Goal: Information Seeking & Learning: Check status

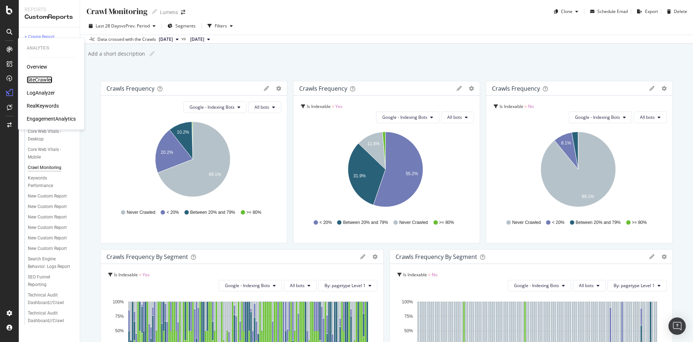
click at [47, 78] on div "SiteCrawler" at bounding box center [40, 79] width 26 height 7
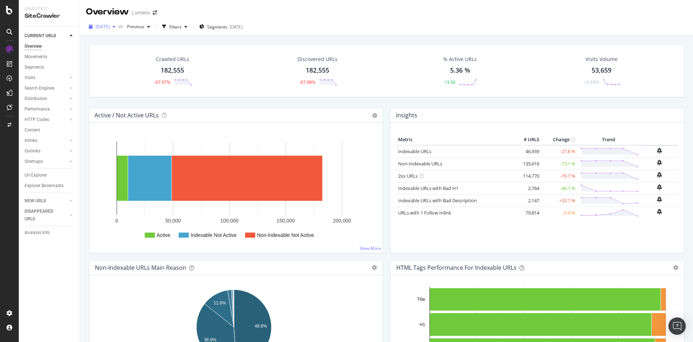
click at [99, 26] on span "[DATE]" at bounding box center [103, 26] width 14 height 6
click at [108, 67] on div "[DATE]" at bounding box center [115, 66] width 39 height 6
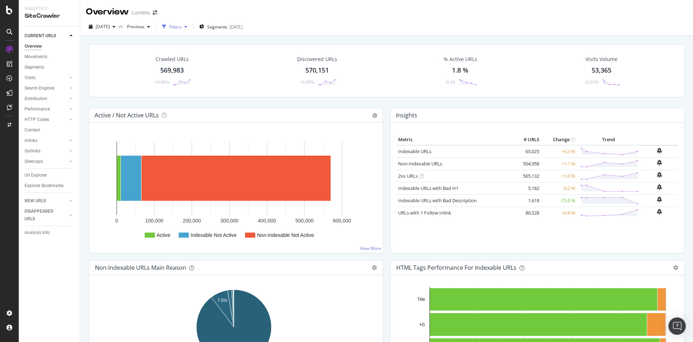
click at [181, 27] on div "Filters" at bounding box center [175, 27] width 12 height 6
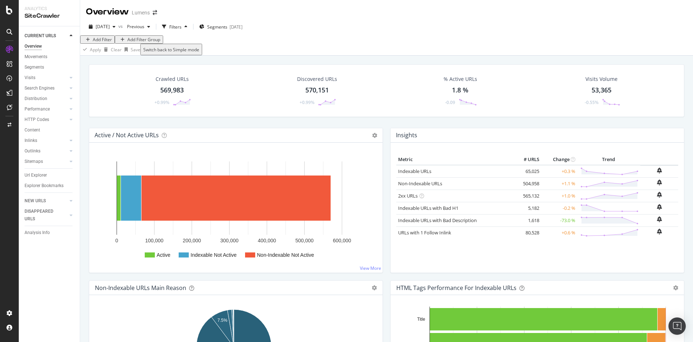
click at [133, 43] on div "Add Filter Group" at bounding box center [143, 39] width 33 height 6
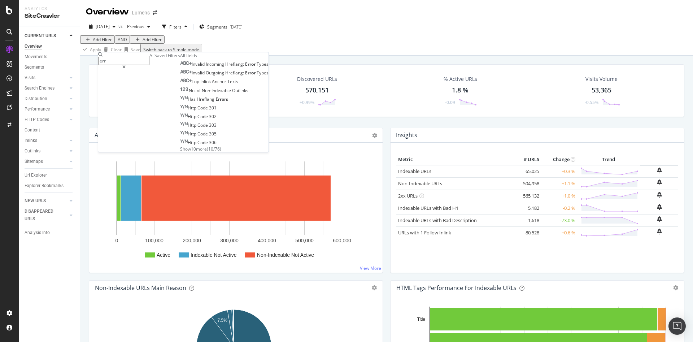
type input "err"
click at [180, 152] on span "Show 10 more" at bounding box center [193, 149] width 27 height 6
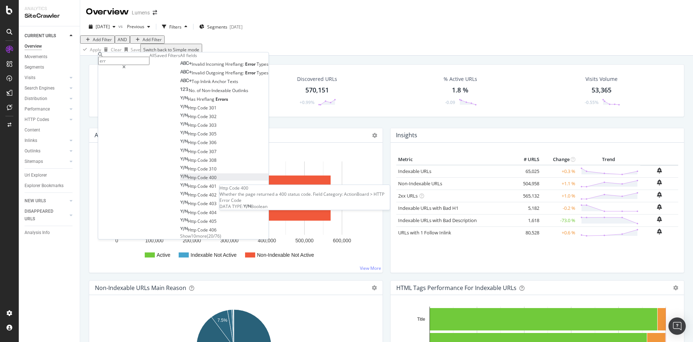
scroll to position [38, 0]
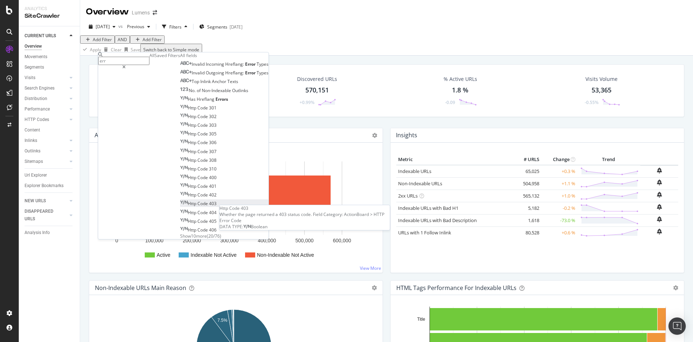
click at [188, 206] on span "Http" at bounding box center [193, 203] width 10 height 6
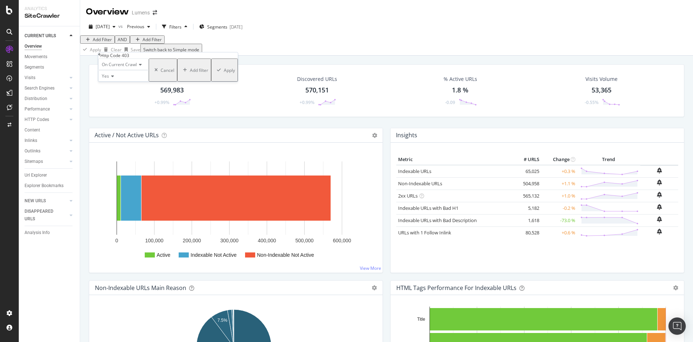
click at [224, 73] on div "Apply" at bounding box center [229, 70] width 11 height 6
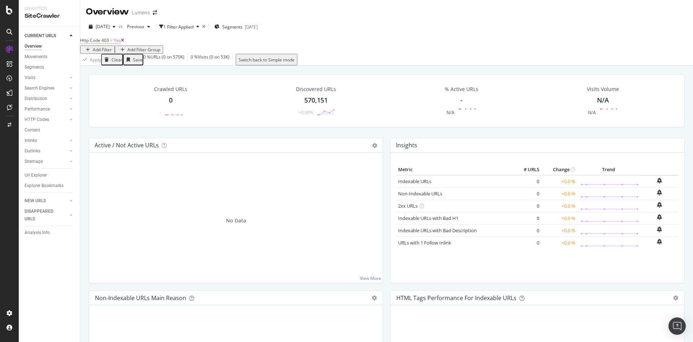
click at [109, 43] on span "Http Code 403" at bounding box center [94, 40] width 29 height 6
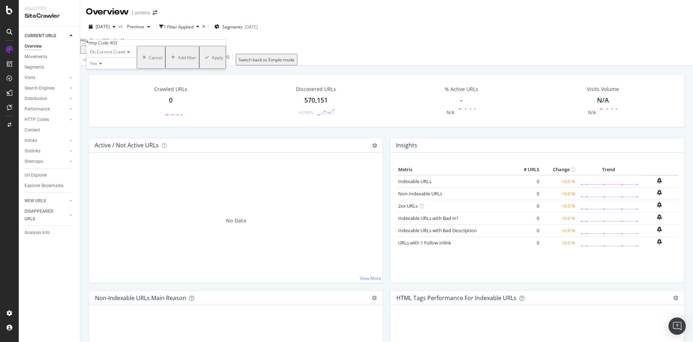
click at [85, 46] on div "Http Code 403 = Yes Add Filter Add Filter Group Apply Clear Save 0 % URLs ( 0 o…" at bounding box center [386, 50] width 612 height 30
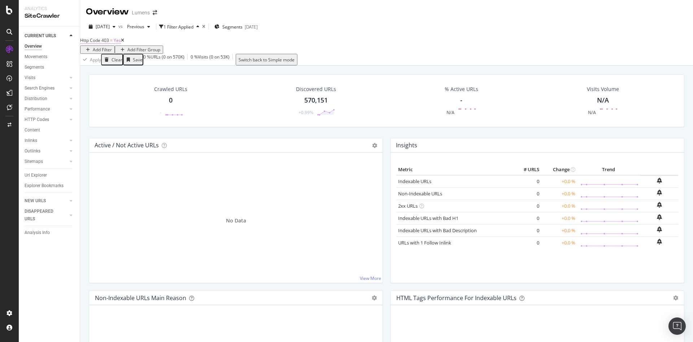
click at [95, 43] on span "Http Code 403" at bounding box center [94, 40] width 29 height 6
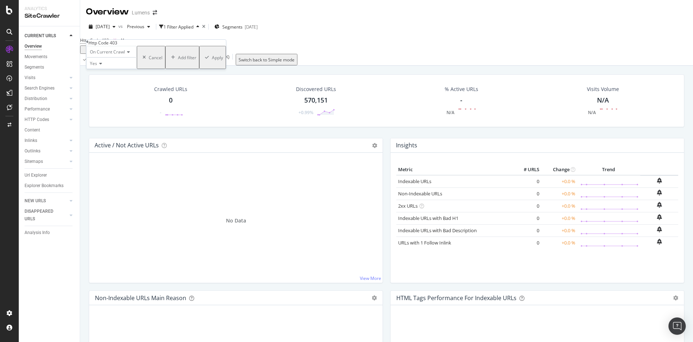
click at [88, 44] on icon at bounding box center [87, 42] width 2 height 4
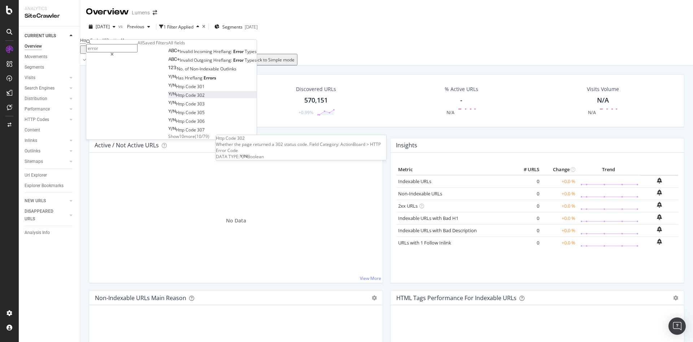
type input "error"
click at [176, 98] on span "Http" at bounding box center [181, 95] width 10 height 6
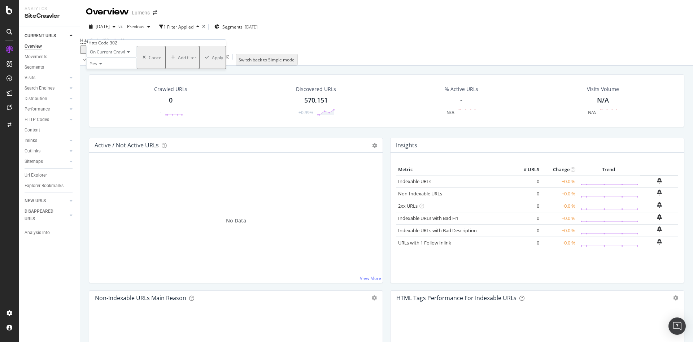
click at [212, 61] on div "Apply" at bounding box center [217, 57] width 11 height 6
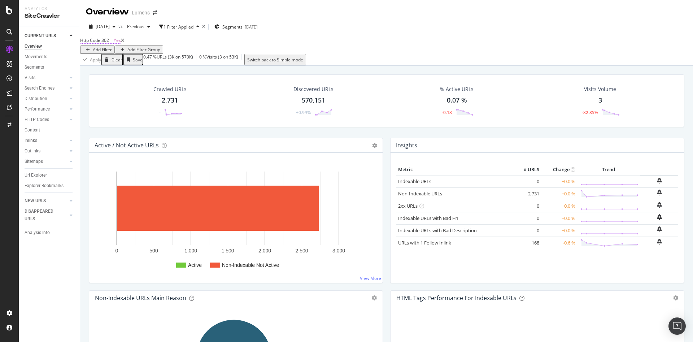
click at [106, 43] on span "Http Code 302" at bounding box center [94, 40] width 29 height 6
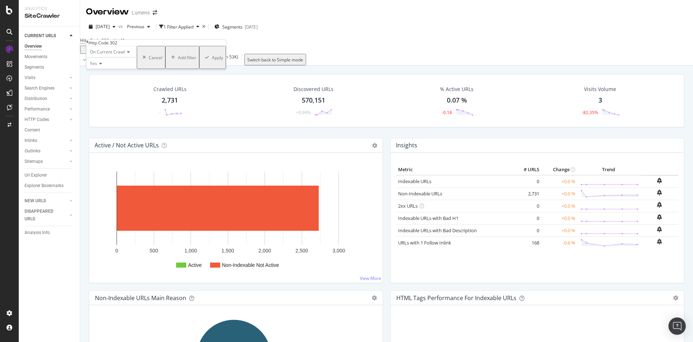
click at [93, 52] on div "On Current Crawl Yes Cancel Add filter Apply" at bounding box center [156, 57] width 140 height 23
click at [91, 41] on div "Http Code 302" at bounding box center [156, 43] width 140 height 6
click at [88, 44] on icon at bounding box center [87, 42] width 2 height 4
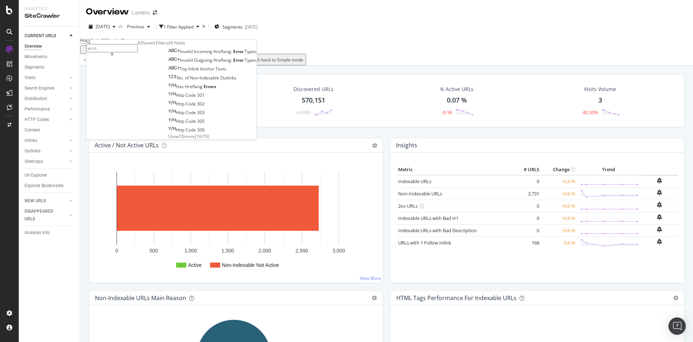
type input "error"
click at [168, 139] on div "Invalid Incoming Hreflang: Error Types Invalid Outgoing Hreflang: Error Types N…" at bounding box center [212, 93] width 88 height 92
click at [168, 139] on span "Show 10 more" at bounding box center [181, 136] width 27 height 6
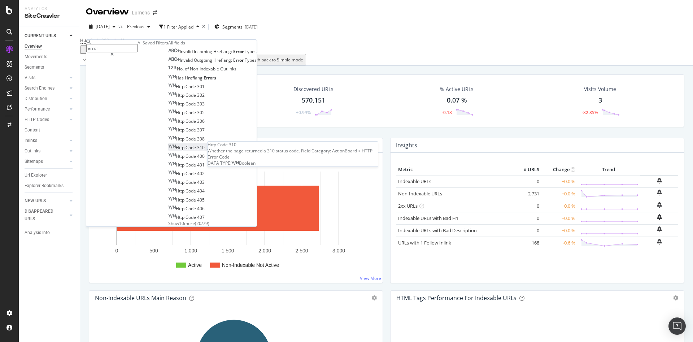
scroll to position [57, 0]
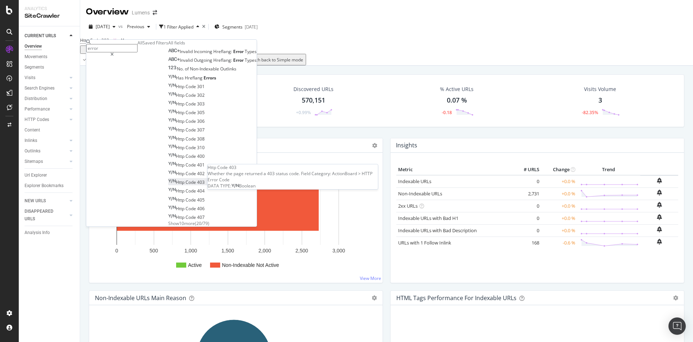
click at [185, 179] on span "Code" at bounding box center [191, 182] width 12 height 6
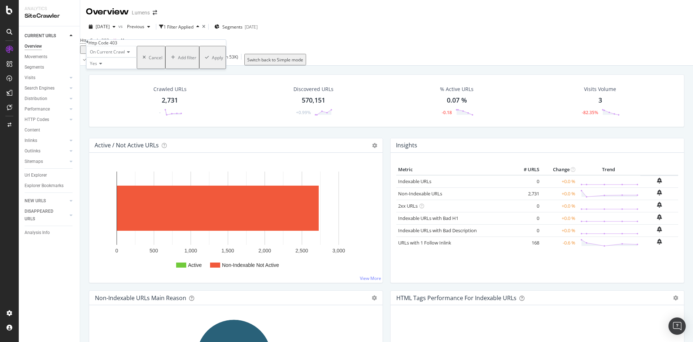
click at [212, 61] on div "Apply" at bounding box center [217, 57] width 11 height 6
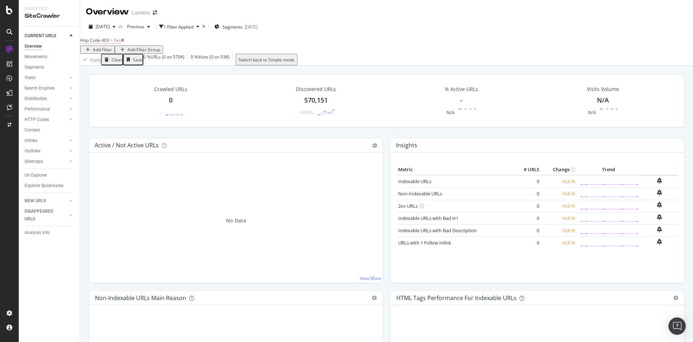
click at [108, 43] on span "Http Code 403" at bounding box center [94, 40] width 29 height 6
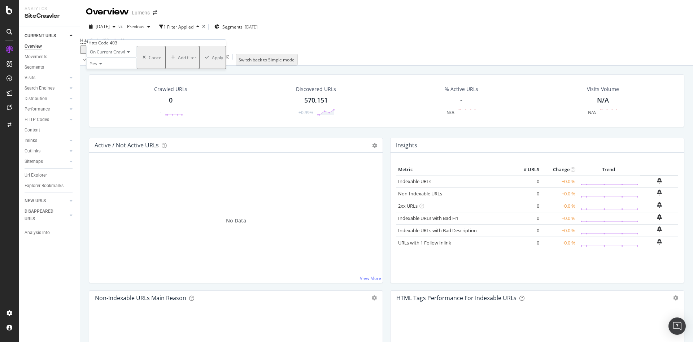
click at [92, 46] on div "Http Code 403" at bounding box center [156, 43] width 140 height 6
click at [89, 44] on div "Http Code 403 On Current Crawl Yes Cancel Add filter Apply" at bounding box center [156, 54] width 140 height 29
click at [92, 43] on div "Http Code 403" at bounding box center [156, 43] width 140 height 6
click at [91, 46] on div "Http Code 403" at bounding box center [156, 43] width 140 height 6
click at [88, 44] on icon at bounding box center [87, 42] width 2 height 4
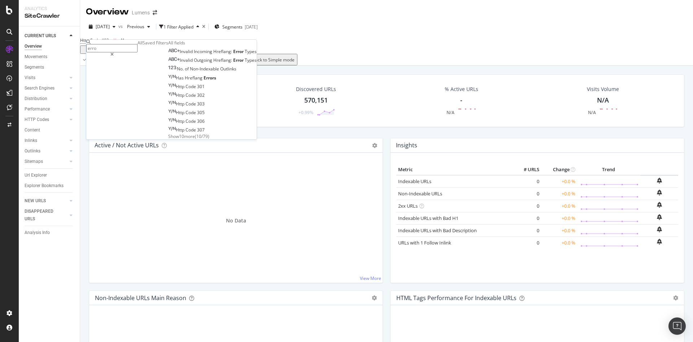
type input "error"
click at [168, 139] on span "Show 10 more" at bounding box center [181, 136] width 27 height 6
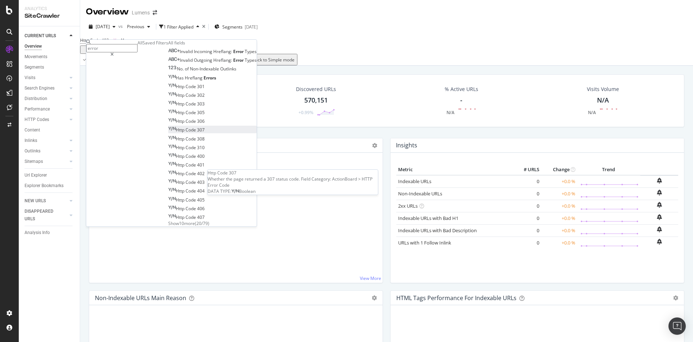
scroll to position [57, 0]
click at [168, 220] on span "Show 10 more" at bounding box center [181, 223] width 27 height 6
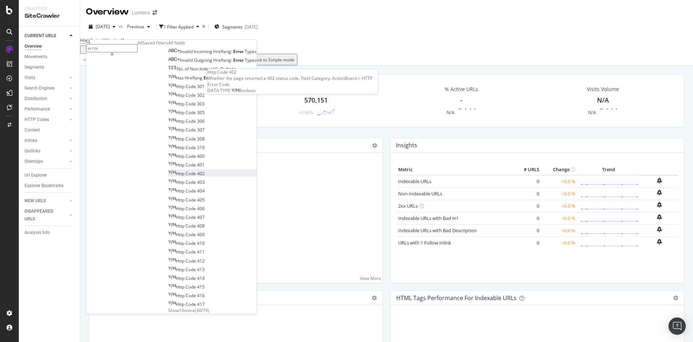
scroll to position [144, 0]
click at [168, 307] on span "Show 10 more" at bounding box center [181, 310] width 27 height 6
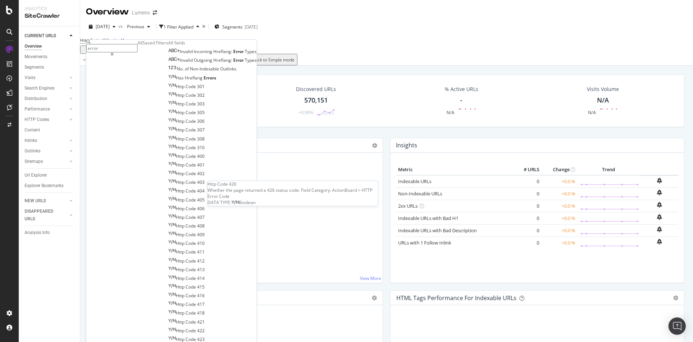
scroll to position [223, 0]
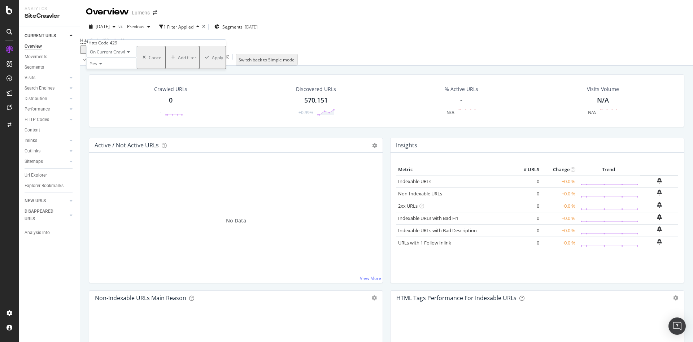
click at [202, 60] on div "button" at bounding box center [207, 57] width 10 height 4
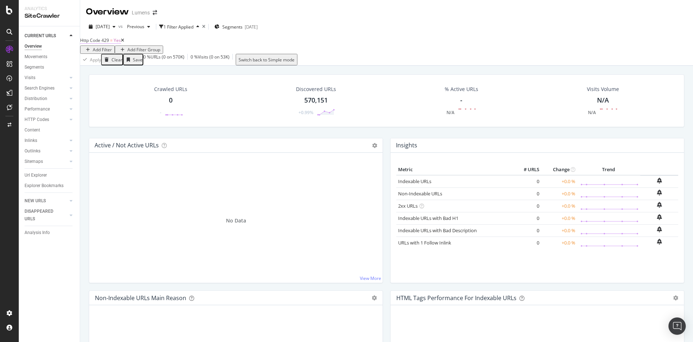
click at [121, 43] on span "Yes" at bounding box center [117, 40] width 7 height 6
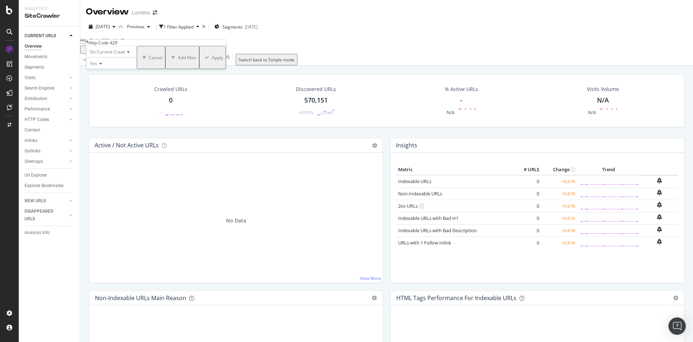
click at [92, 46] on div "Http Code 429" at bounding box center [156, 43] width 140 height 6
click at [88, 44] on icon at bounding box center [87, 42] width 2 height 4
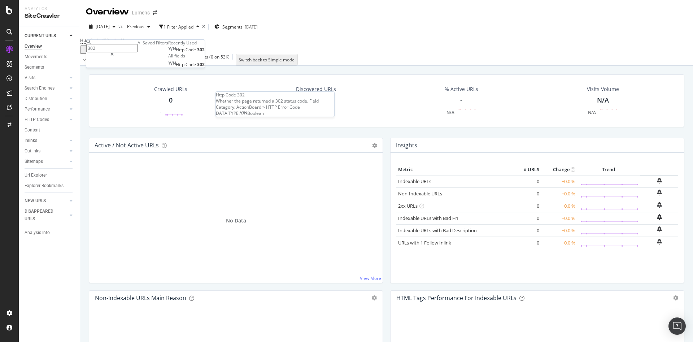
type input "302"
click at [197, 53] on span "302" at bounding box center [201, 50] width 8 height 6
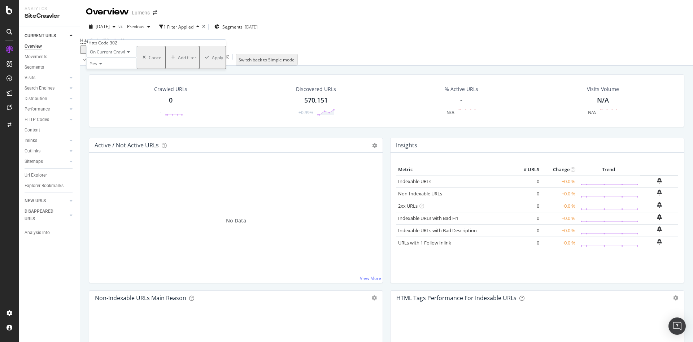
click at [212, 61] on div "Apply" at bounding box center [217, 57] width 11 height 6
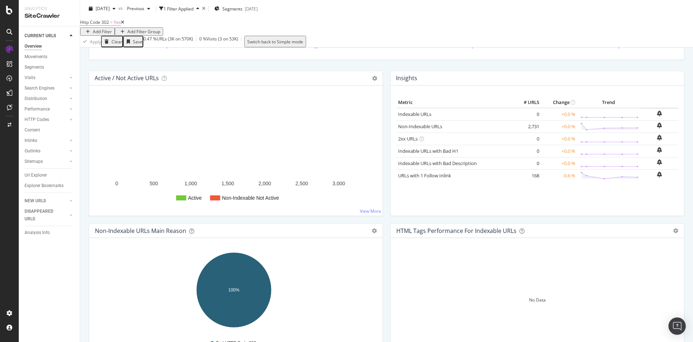
scroll to position [54, 0]
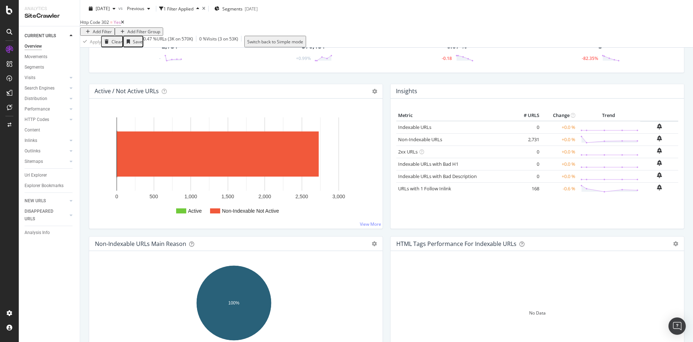
click at [184, 213] on rect "A chart." at bounding box center [181, 210] width 10 height 5
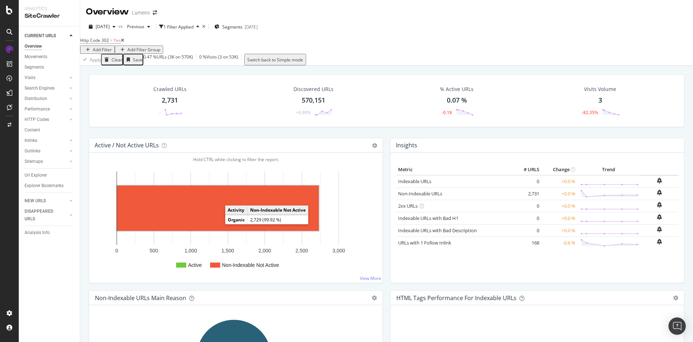
click at [217, 224] on rect "A chart." at bounding box center [218, 207] width 202 height 45
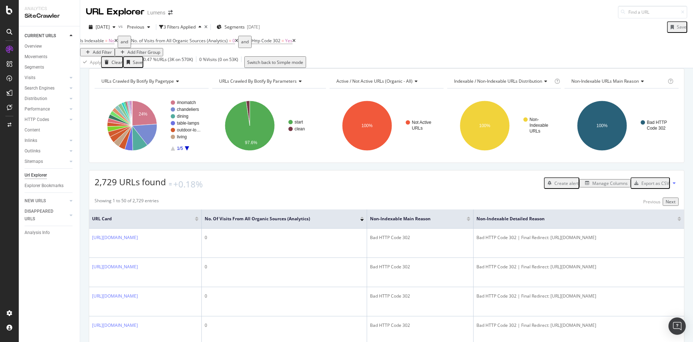
click at [112, 49] on div "Add Filter" at bounding box center [97, 52] width 29 height 6
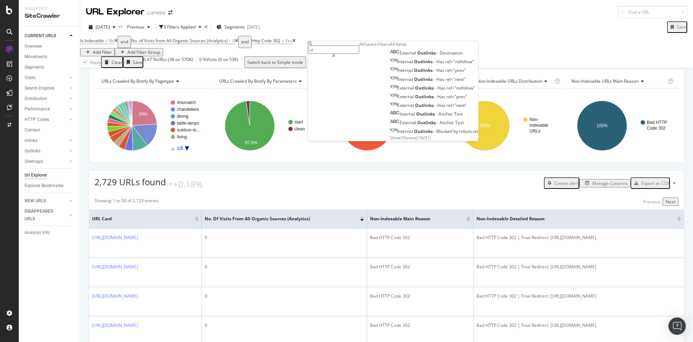
type input "u"
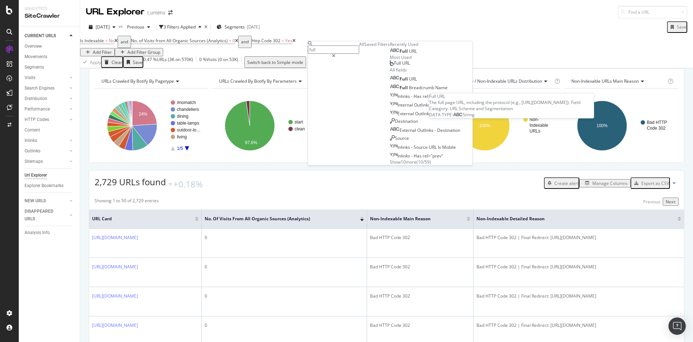
type input "full"
click at [409, 54] on span "URL" at bounding box center [413, 51] width 8 height 6
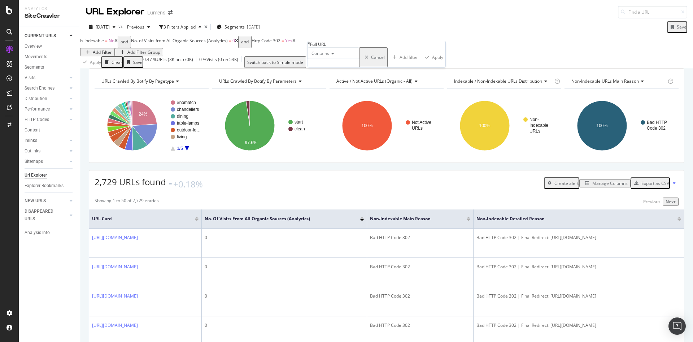
click at [341, 67] on input "text" at bounding box center [333, 63] width 51 height 8
type input "lighting"
click at [434, 62] on div "Apply" at bounding box center [439, 59] width 11 height 6
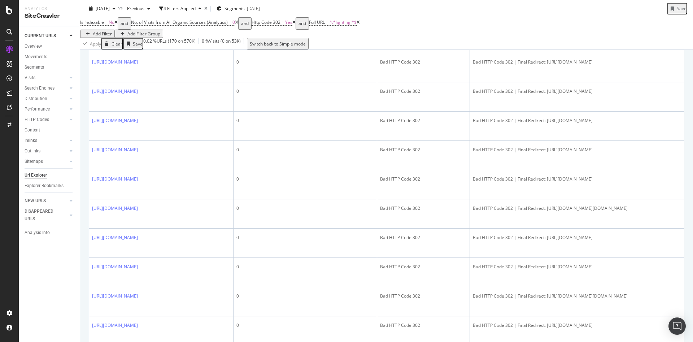
scroll to position [267, 0]
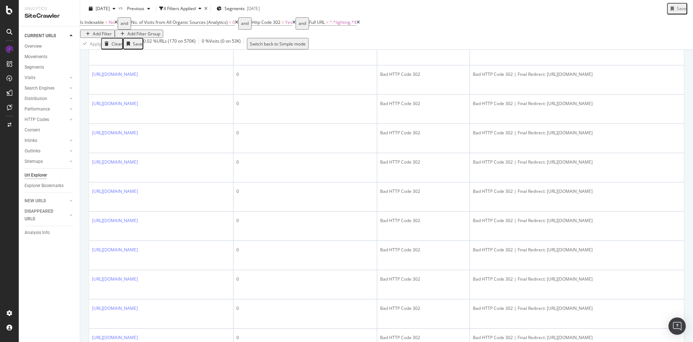
scroll to position [1249, 0]
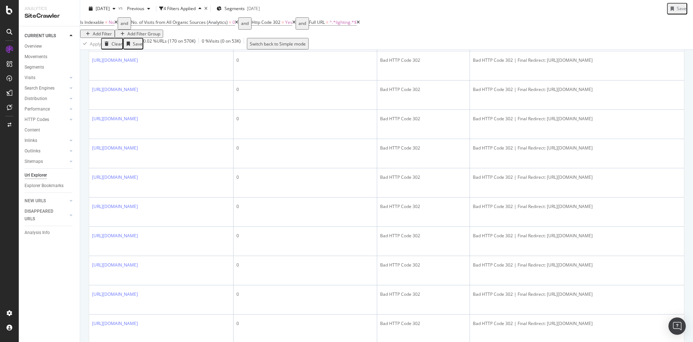
scroll to position [464, 0]
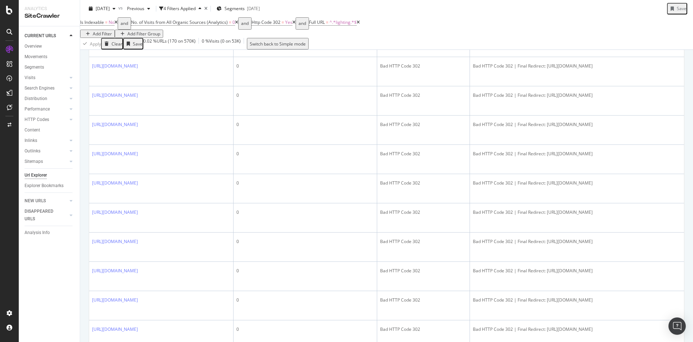
click at [645, 313] on div "Showing 151 to 170 of 170 entries Previous Next URL Card No. of Visits from All…" at bounding box center [386, 47] width 594 height 635
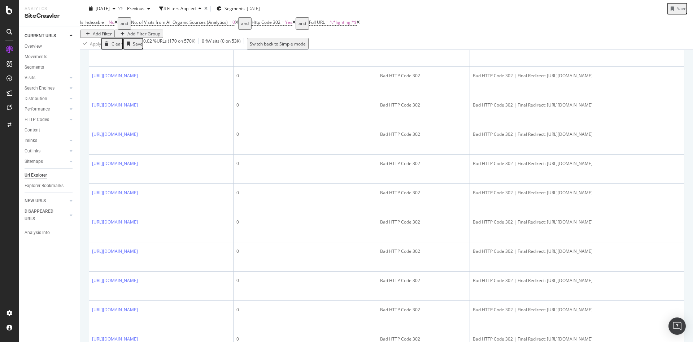
scroll to position [1252, 0]
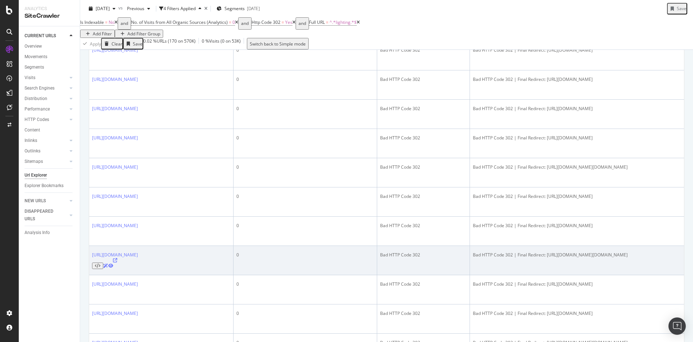
scroll to position [306, 0]
drag, startPoint x: 545, startPoint y: 240, endPoint x: 547, endPoint y: 229, distance: 11.5
click at [547, 244] on td "Bad HTTP Code 302 | Final Redirect: [URL][DOMAIN_NAME][DOMAIN_NAME]" at bounding box center [577, 258] width 214 height 29
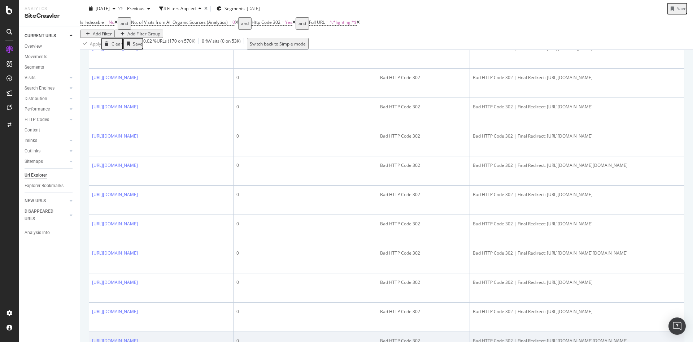
copy div "[URL][DOMAIN_NAME][DOMAIN_NAME]"
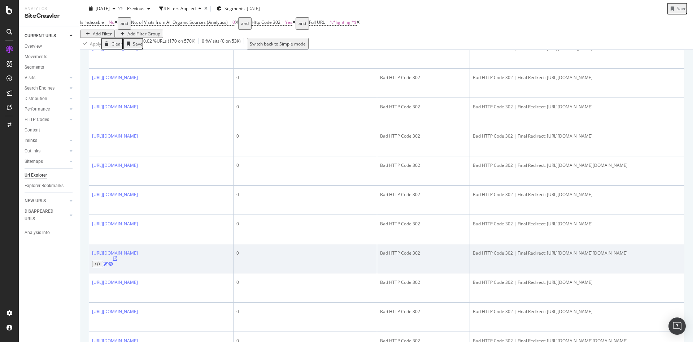
click at [117, 256] on icon at bounding box center [115, 258] width 4 height 4
